Goal: Use online tool/utility: Utilize a website feature to perform a specific function

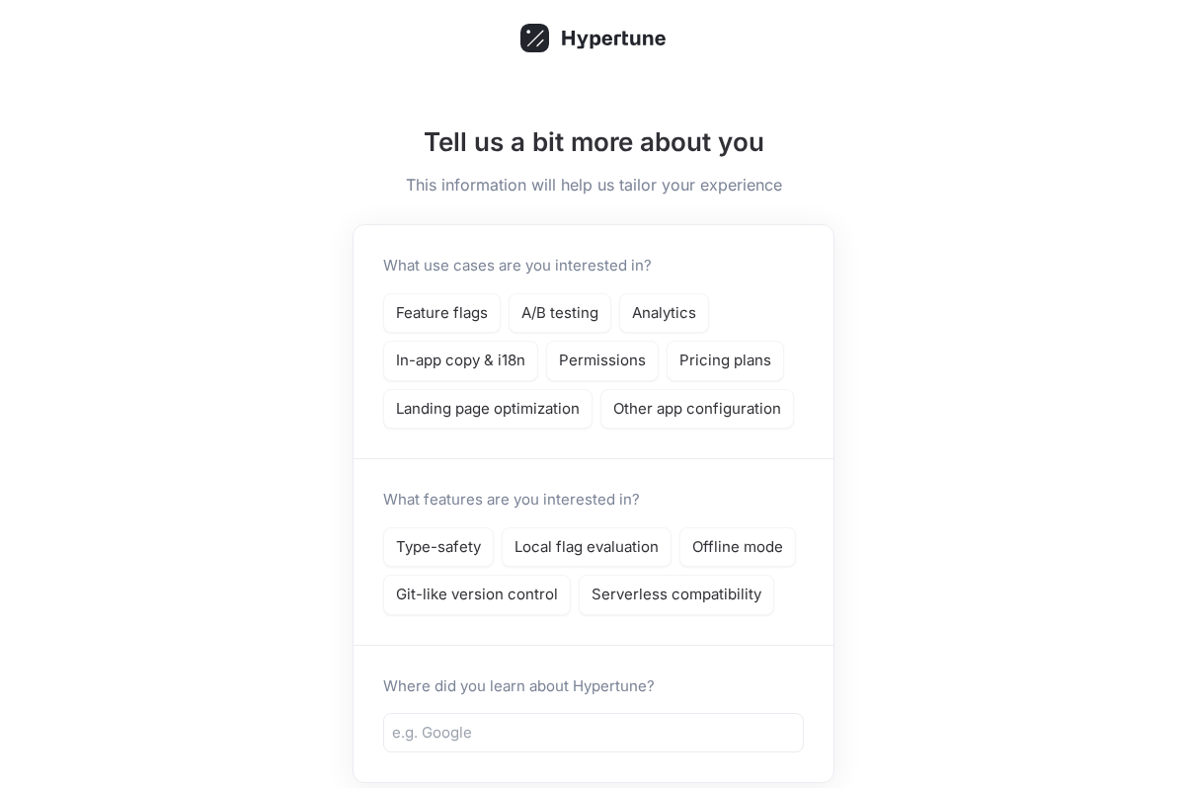
scroll to position [127, 0]
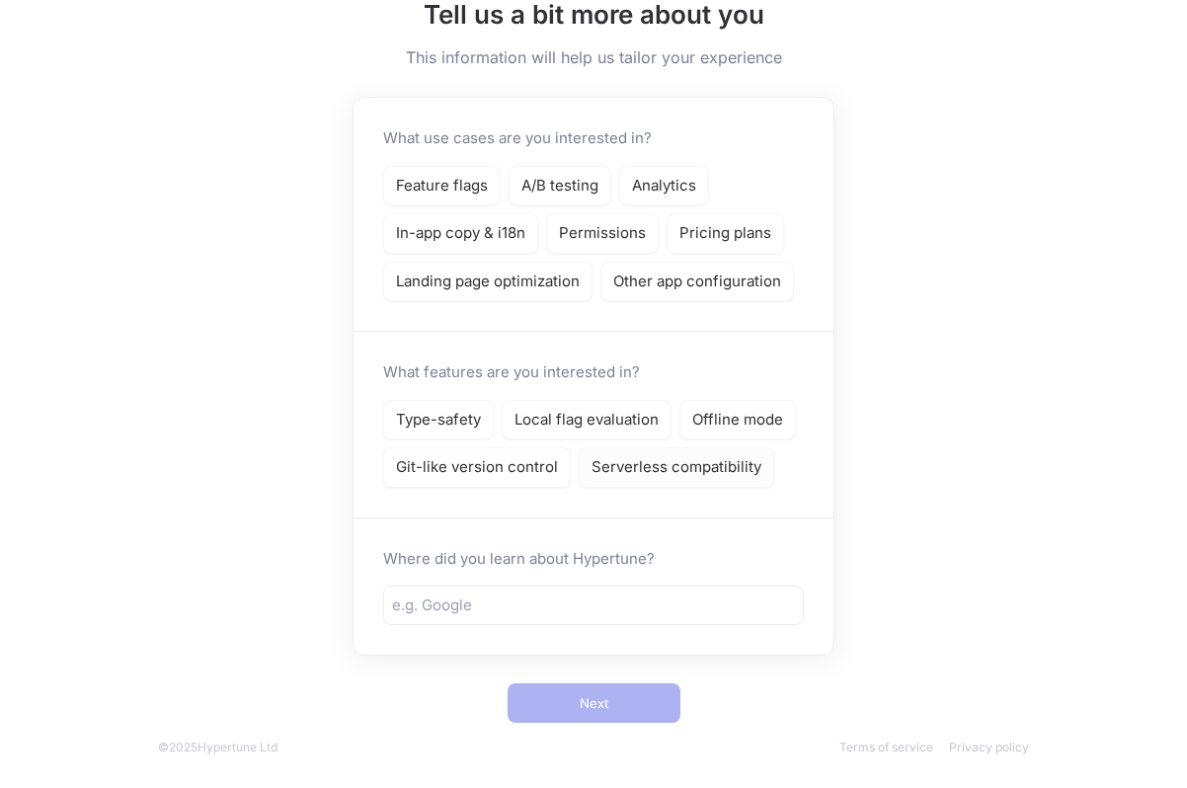
click at [581, 484] on div "Serverless compatibility" at bounding box center [677, 467] width 196 height 40
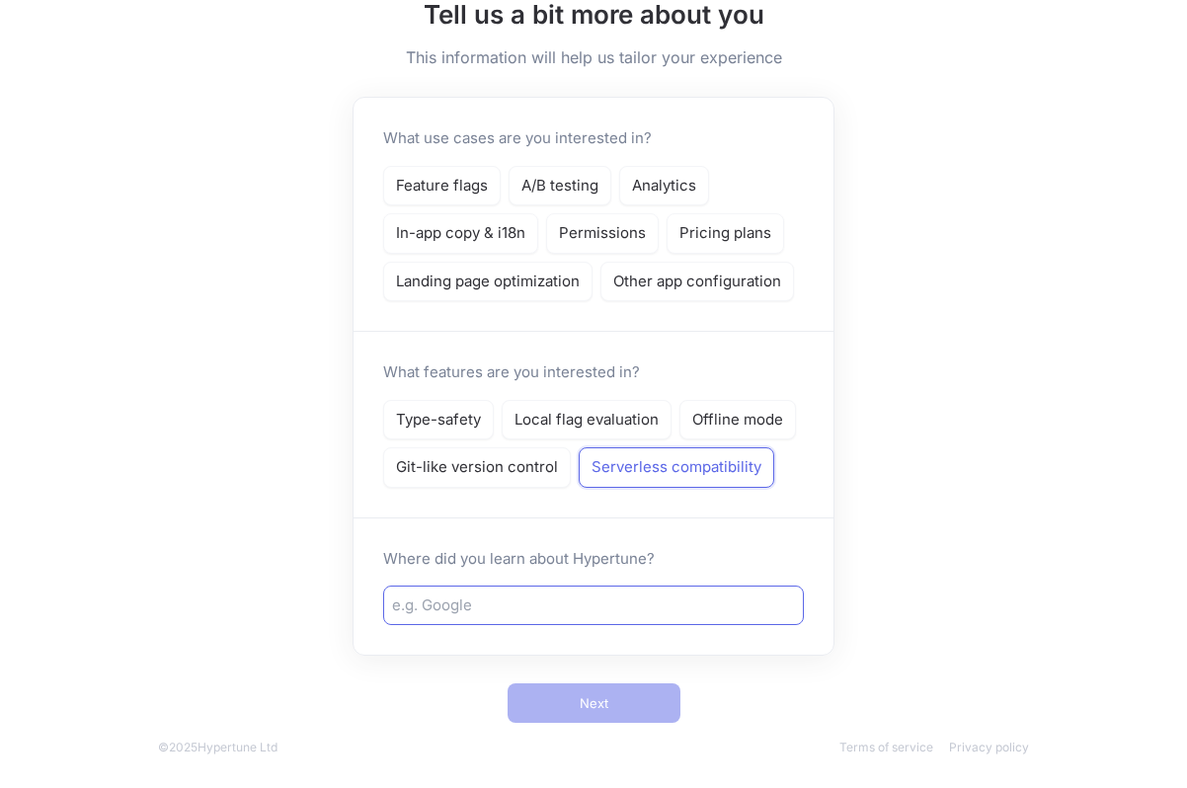
scroll to position [117, 0]
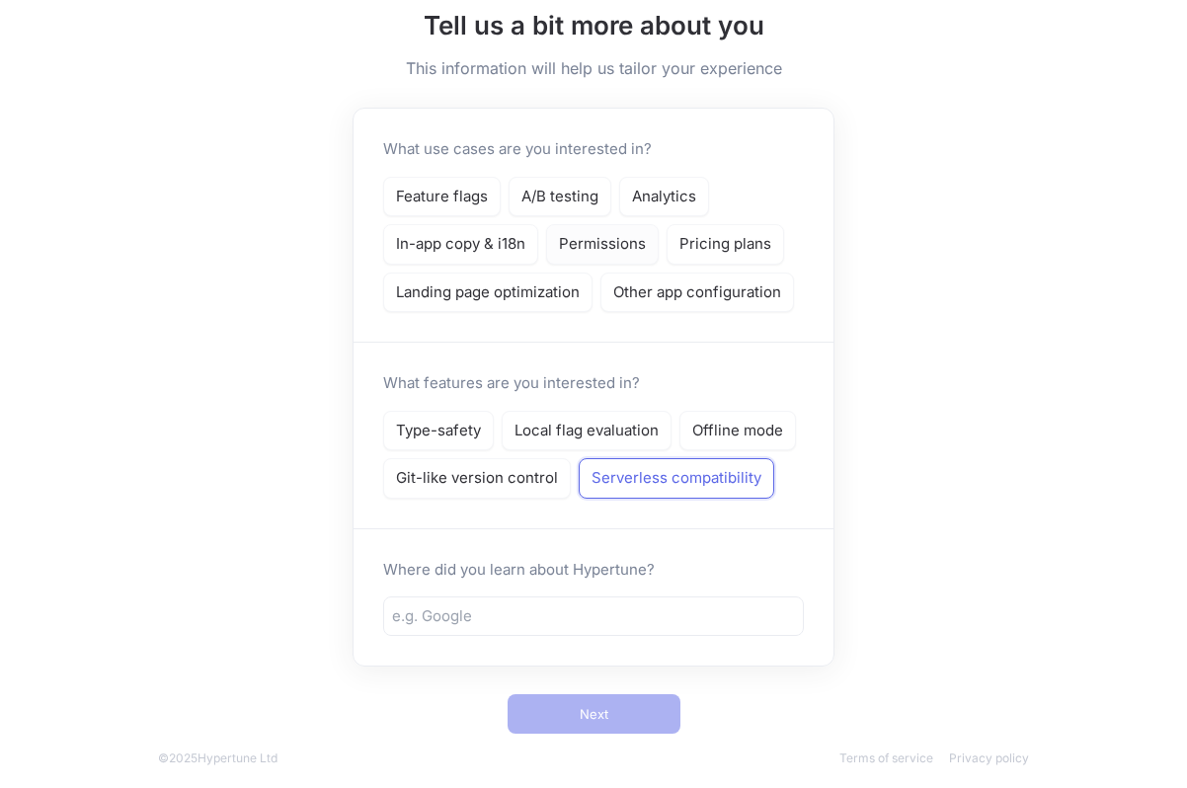
click at [565, 231] on div "Permissions" at bounding box center [602, 244] width 113 height 40
click at [669, 186] on p "Analytics" at bounding box center [664, 197] width 64 height 23
click at [459, 292] on p "Landing page optimization" at bounding box center [488, 292] width 184 height 23
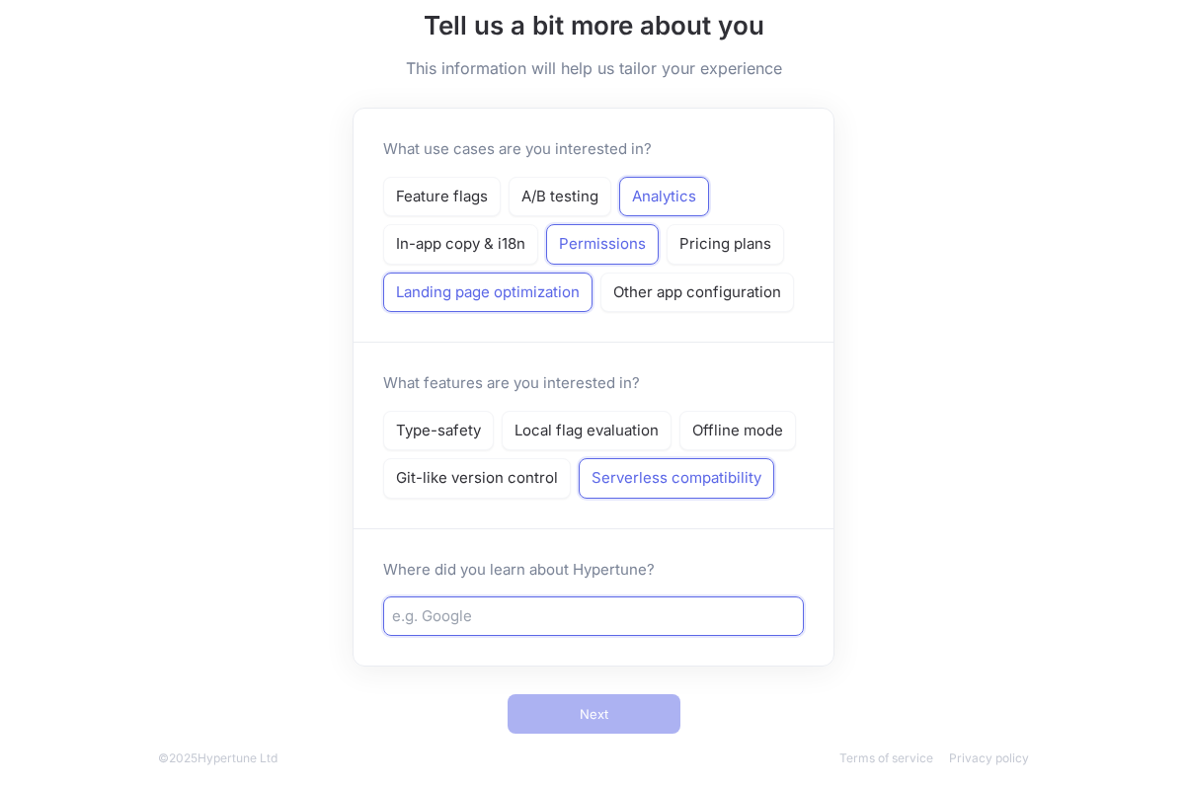
click at [498, 617] on input "text" at bounding box center [593, 616] width 403 height 23
type input "vercel"
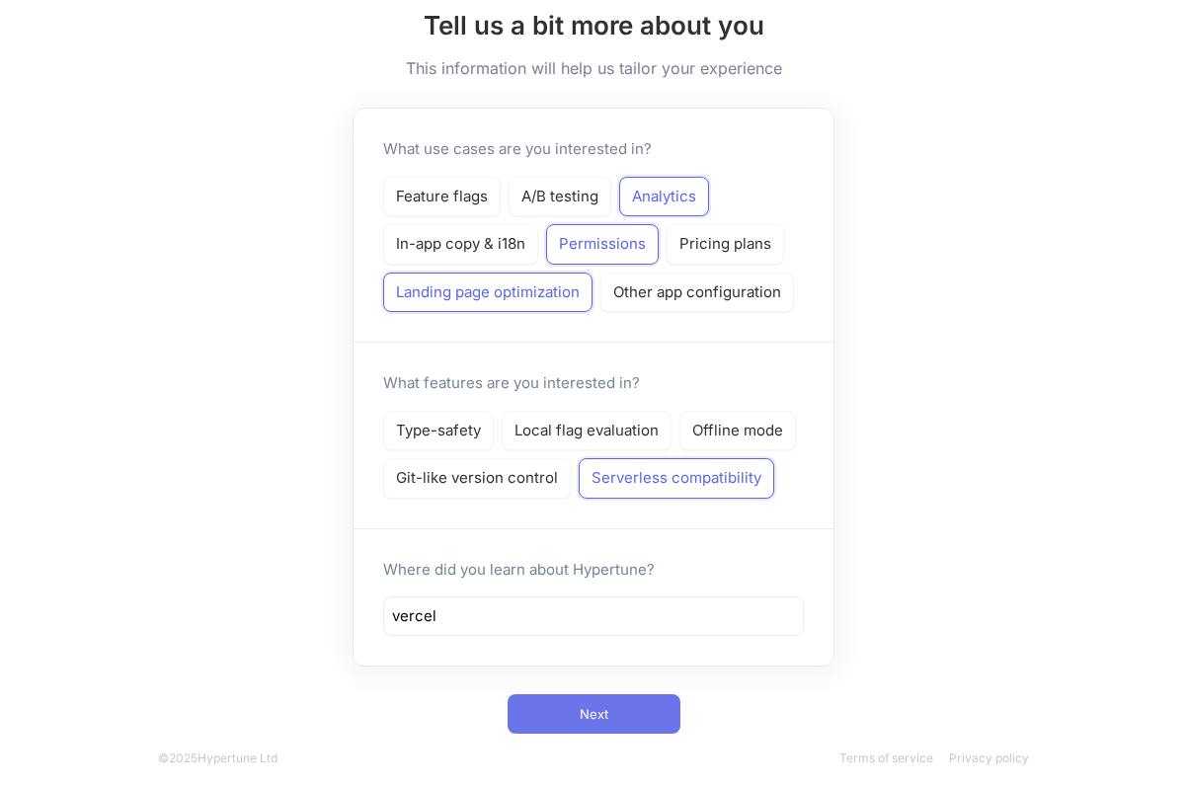
click at [620, 733] on button "Next" at bounding box center [594, 713] width 173 height 39
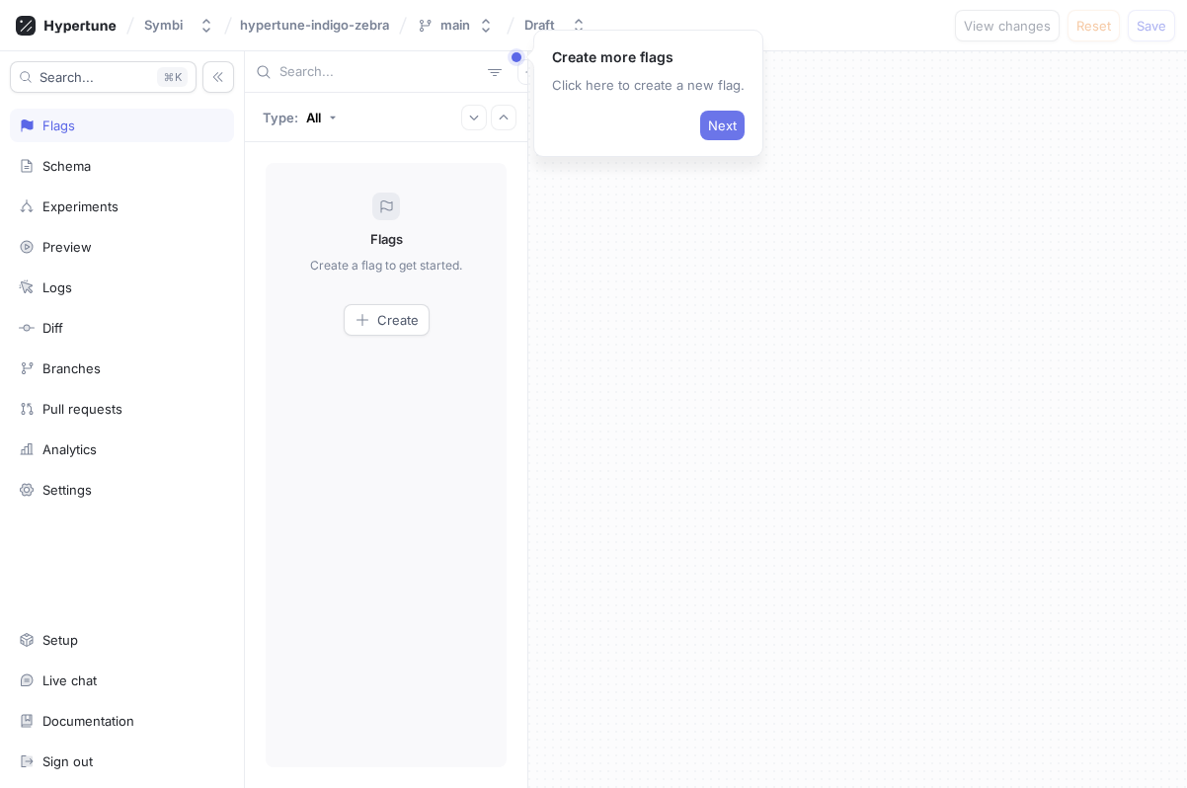
click at [716, 121] on span "Next" at bounding box center [722, 125] width 29 height 12
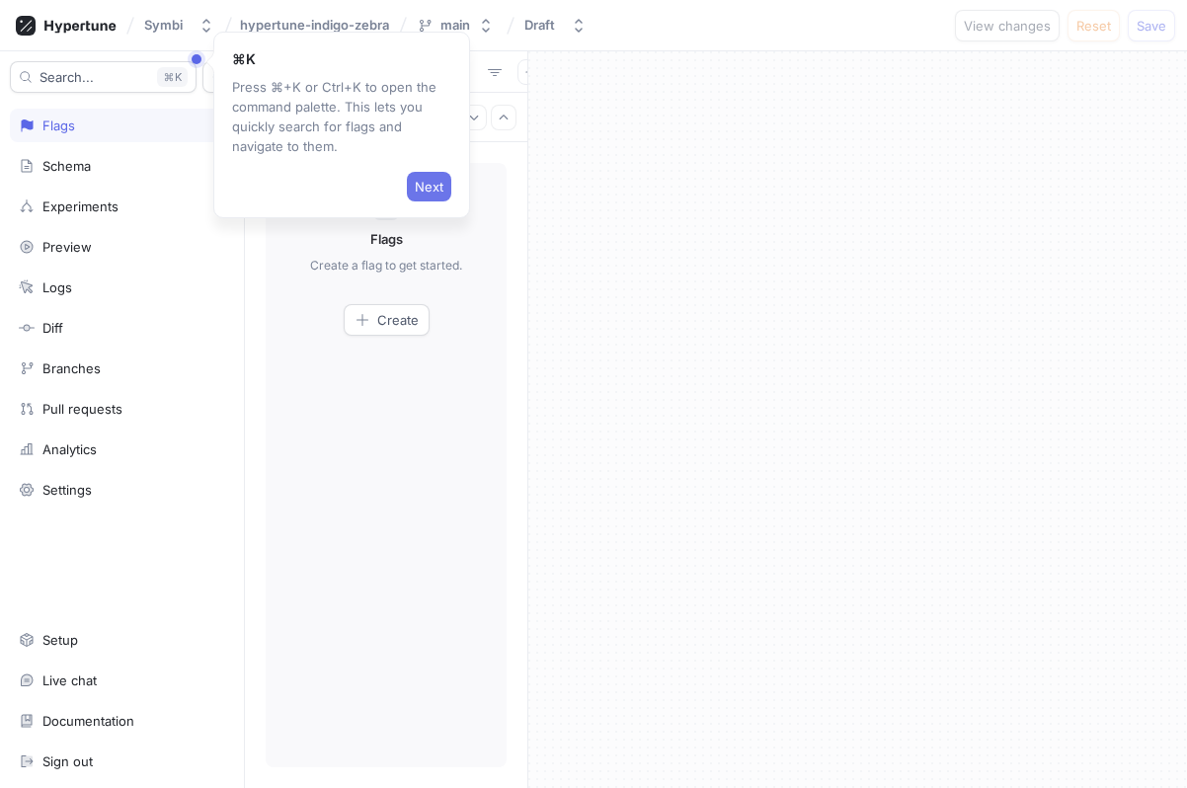
click at [424, 183] on span "Next" at bounding box center [429, 187] width 29 height 12
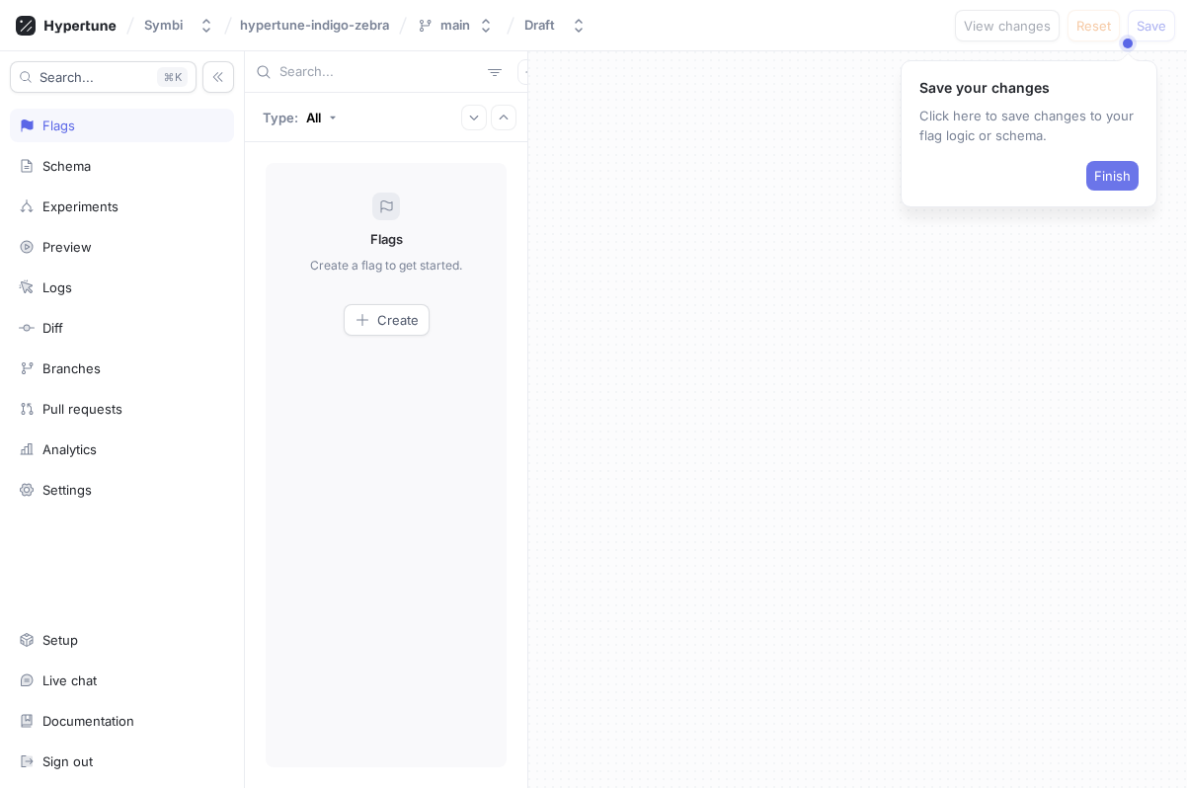
click at [1119, 175] on span "Finish" at bounding box center [1112, 176] width 37 height 12
